Goal: Information Seeking & Learning: Learn about a topic

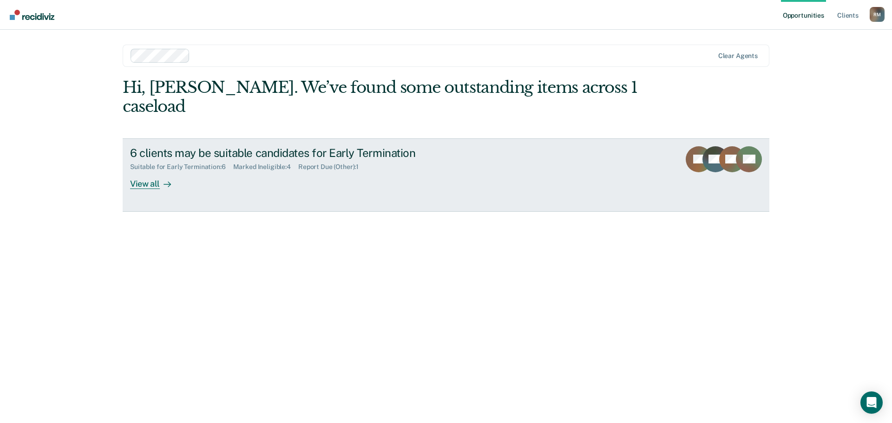
click at [152, 171] on div "View all" at bounding box center [156, 180] width 52 height 18
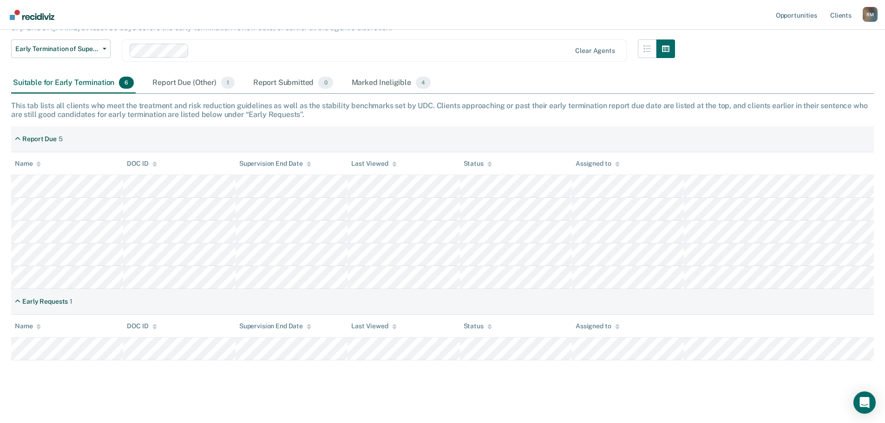
scroll to position [89, 0]
